Goal: Information Seeking & Learning: Find specific fact

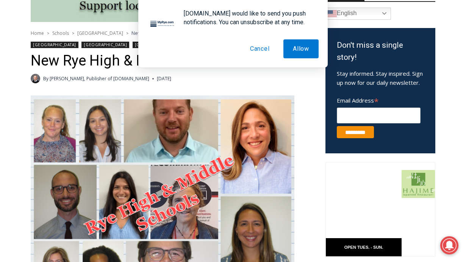
scroll to position [240, 0]
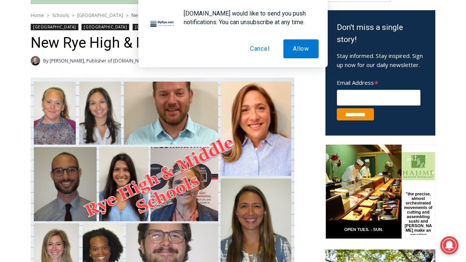
click at [260, 54] on button "Cancel" at bounding box center [260, 48] width 39 height 19
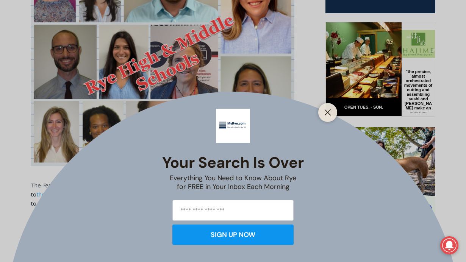
scroll to position [416, 0]
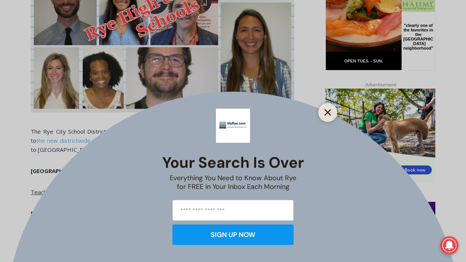
click at [327, 108] on button "Close" at bounding box center [328, 112] width 11 height 11
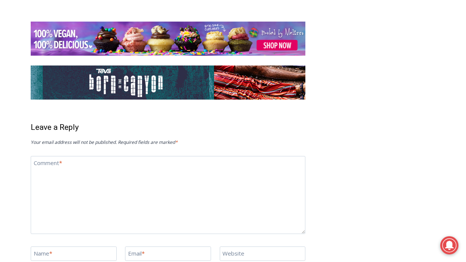
scroll to position [2408, 0]
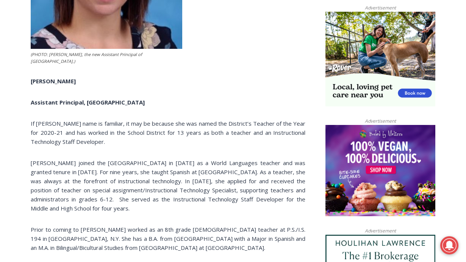
scroll to position [492, 0]
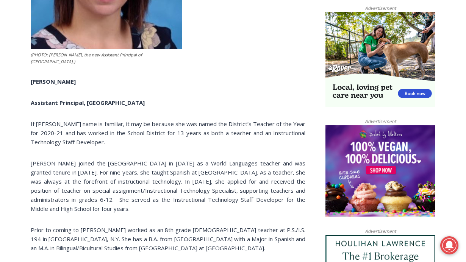
drag, startPoint x: 82, startPoint y: 73, endPoint x: 32, endPoint y: 72, distance: 50.0
click at [32, 77] on p "Kristie Orlando" at bounding box center [168, 81] width 275 height 9
copy strong "Kristie Orlando"
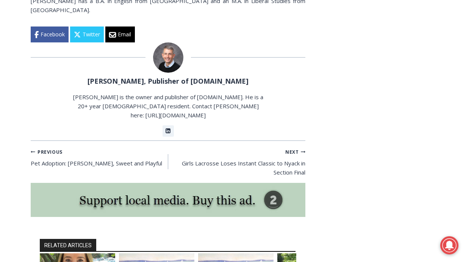
scroll to position [1132, 0]
